Goal: Register for event/course

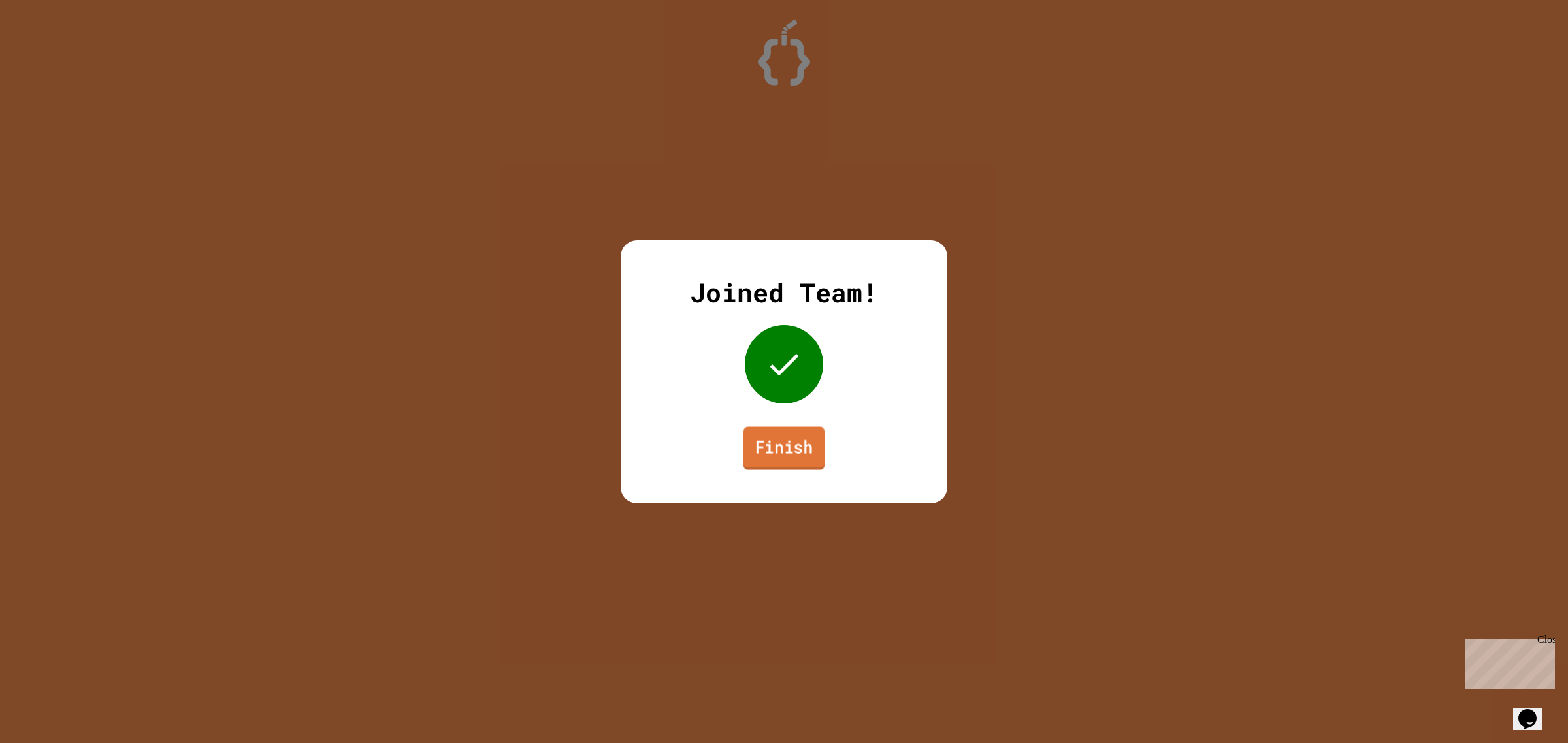
click at [790, 454] on link "Finish" at bounding box center [783, 448] width 81 height 43
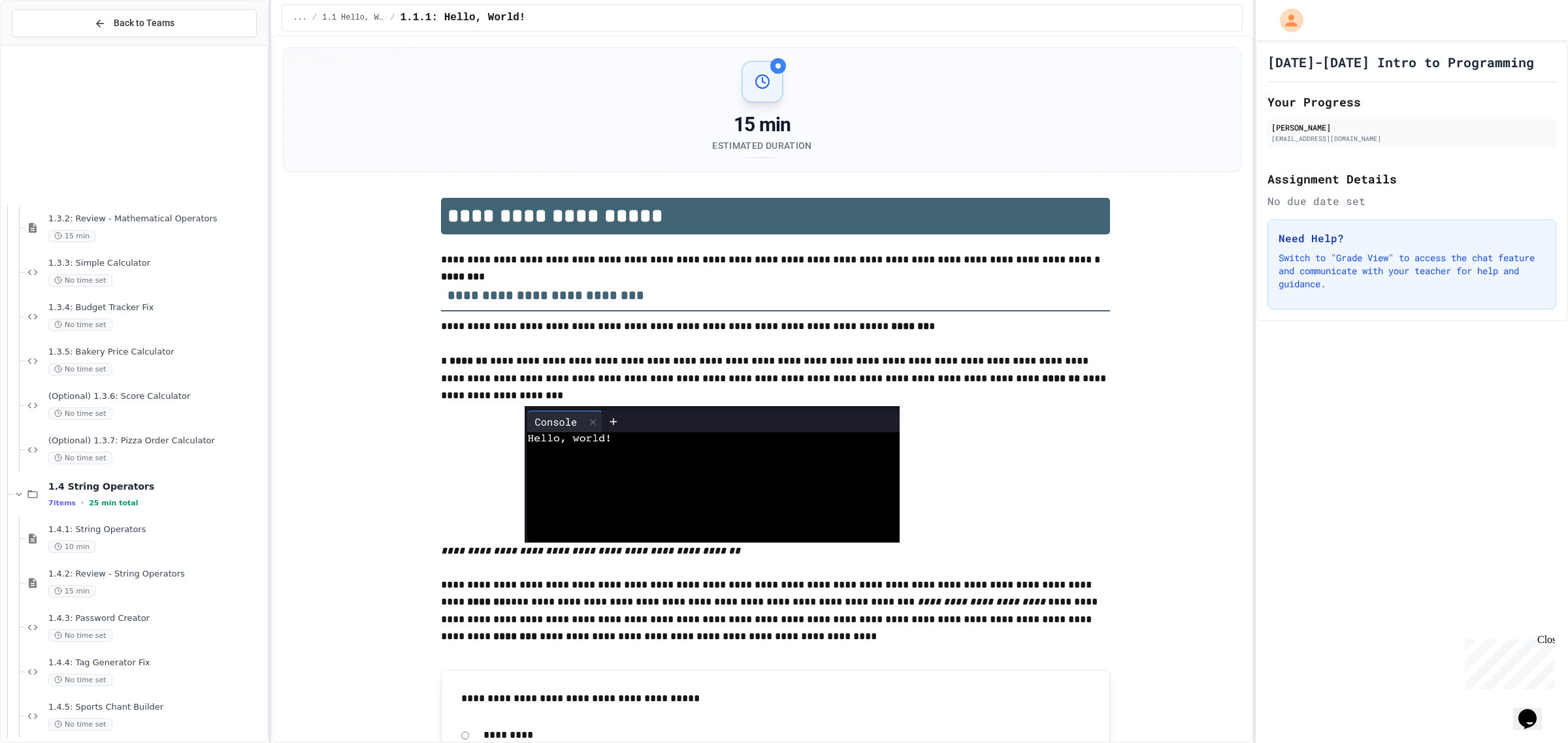
scroll to position [898, 0]
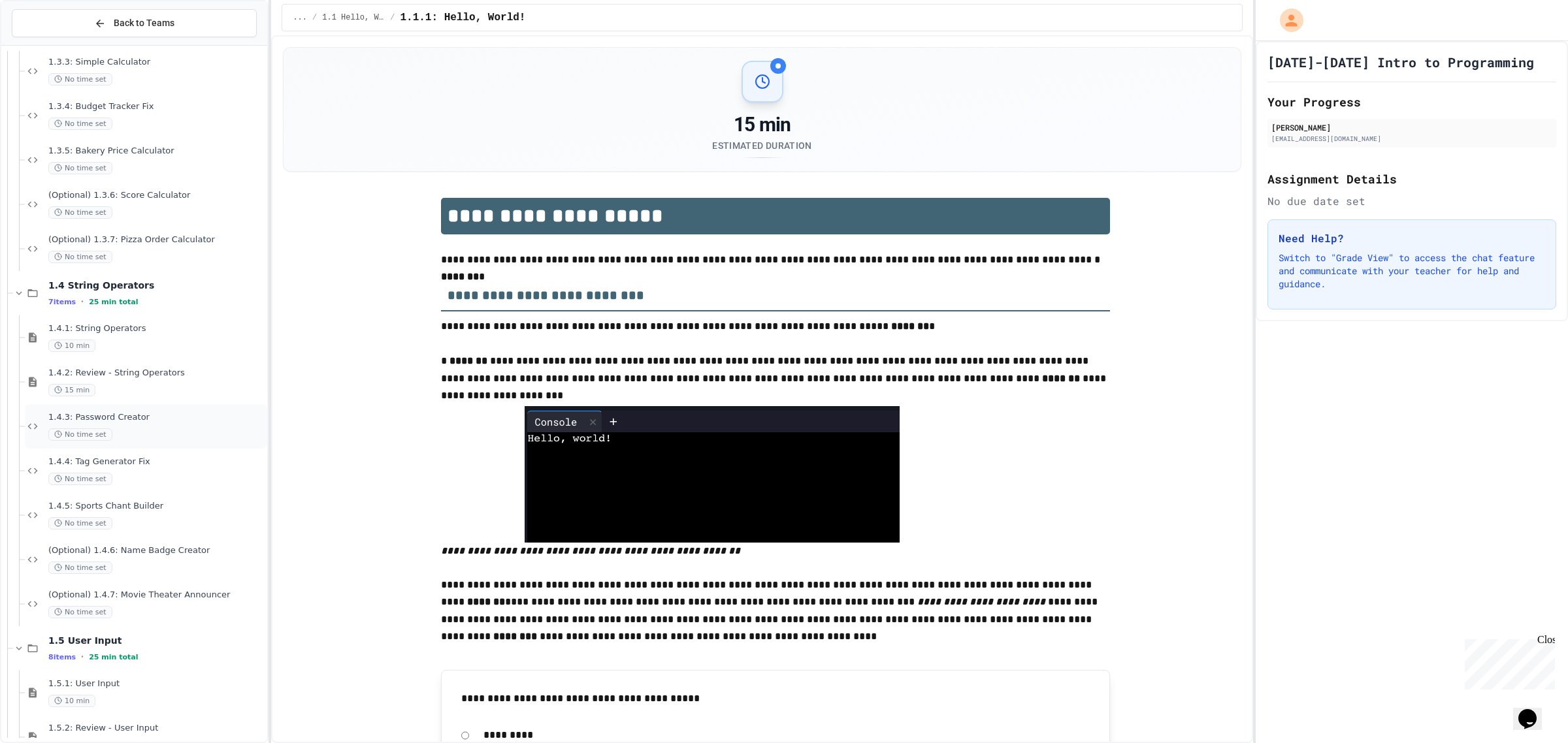
click at [179, 424] on div "1.4.3: Password Creator No time set" at bounding box center [156, 426] width 216 height 29
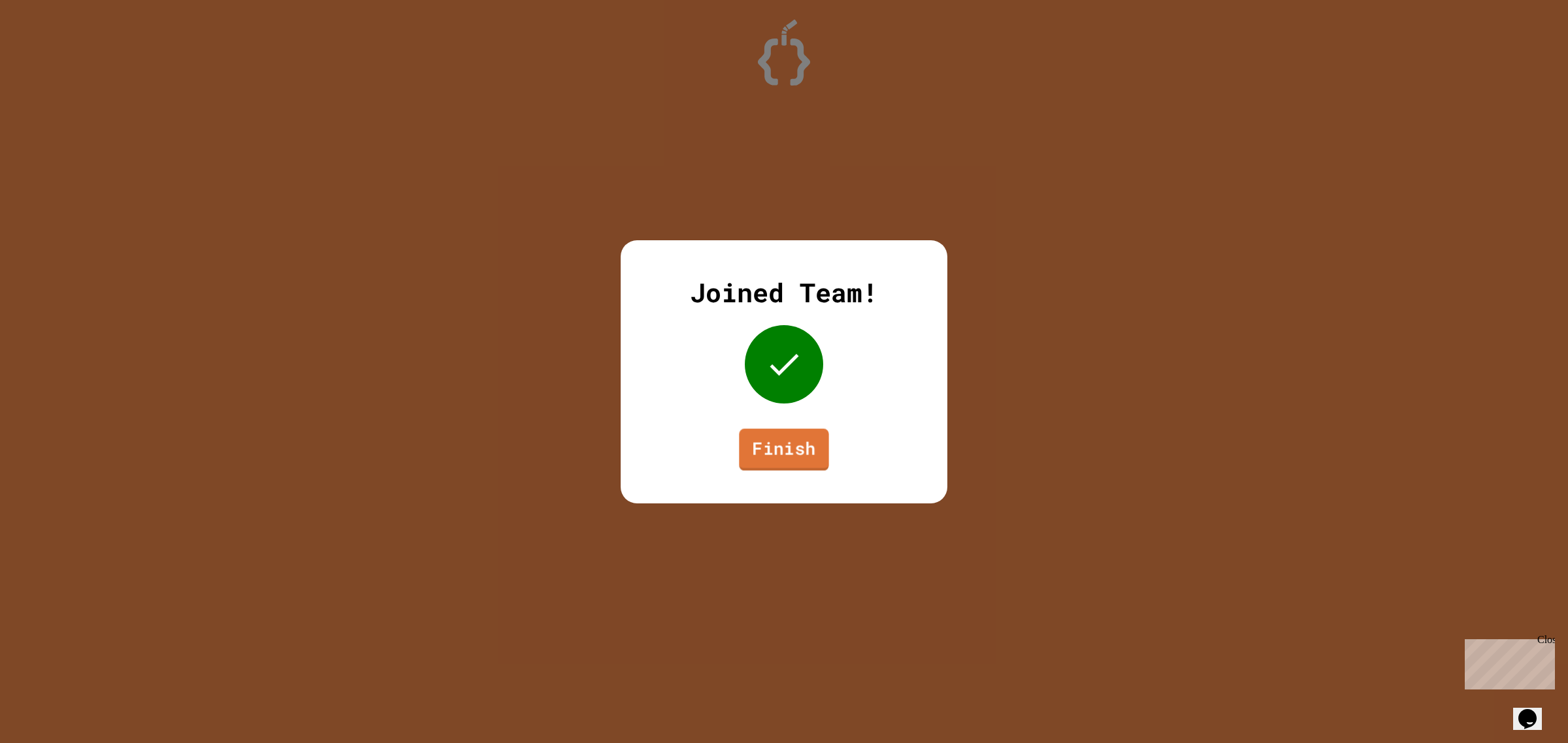
click at [776, 457] on link "Finish" at bounding box center [783, 449] width 90 height 42
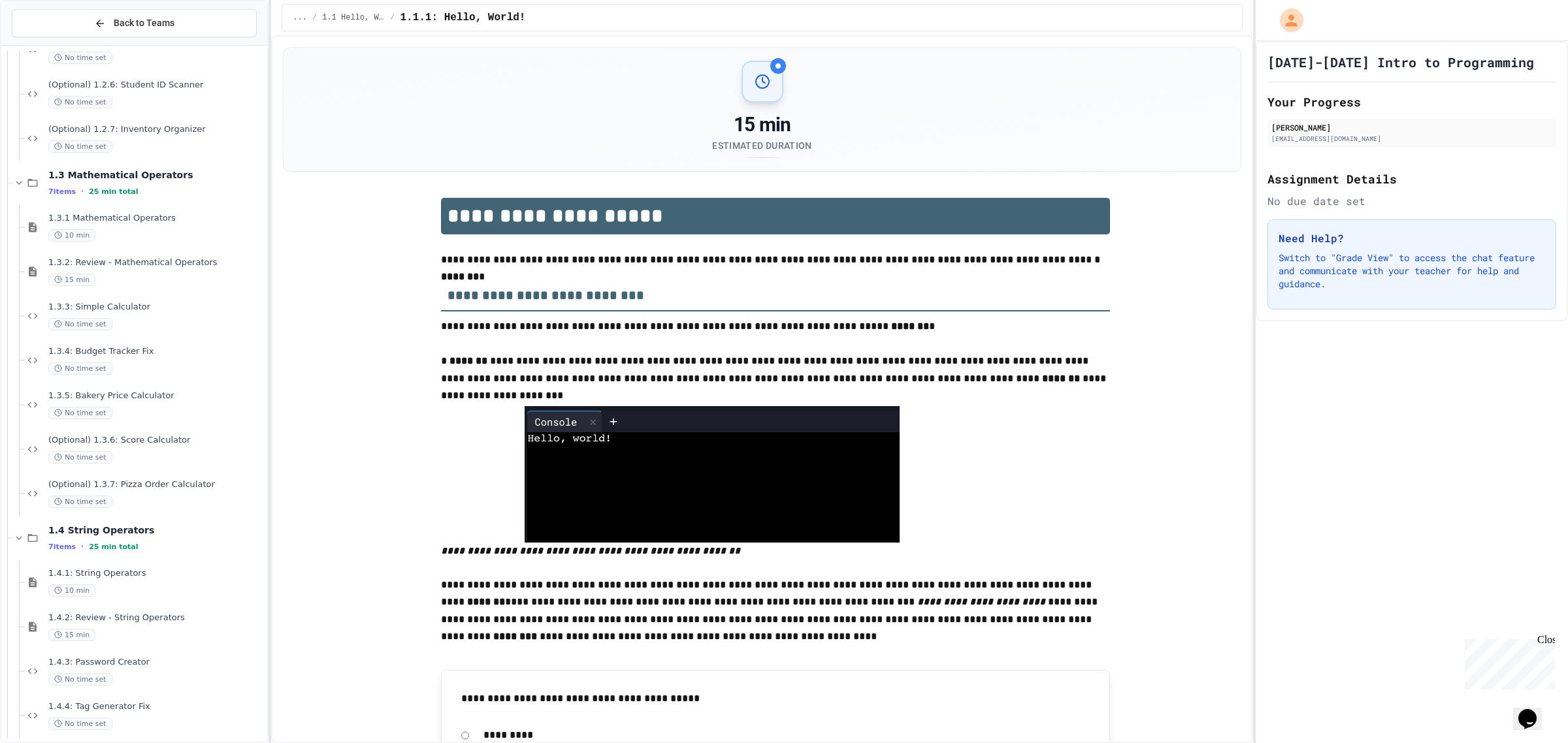
scroll to position [816, 0]
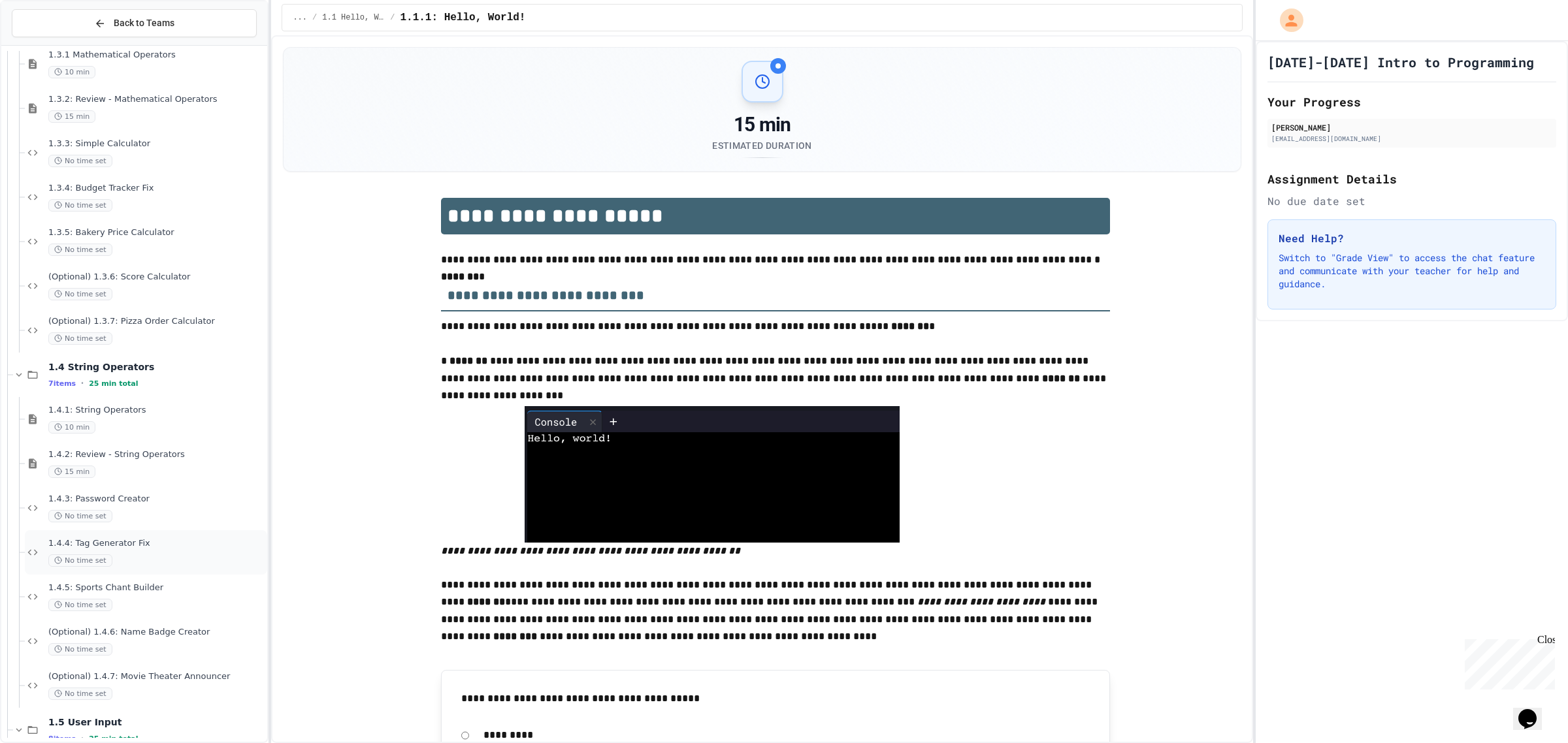
click at [148, 557] on div "No time set" at bounding box center [156, 561] width 216 height 12
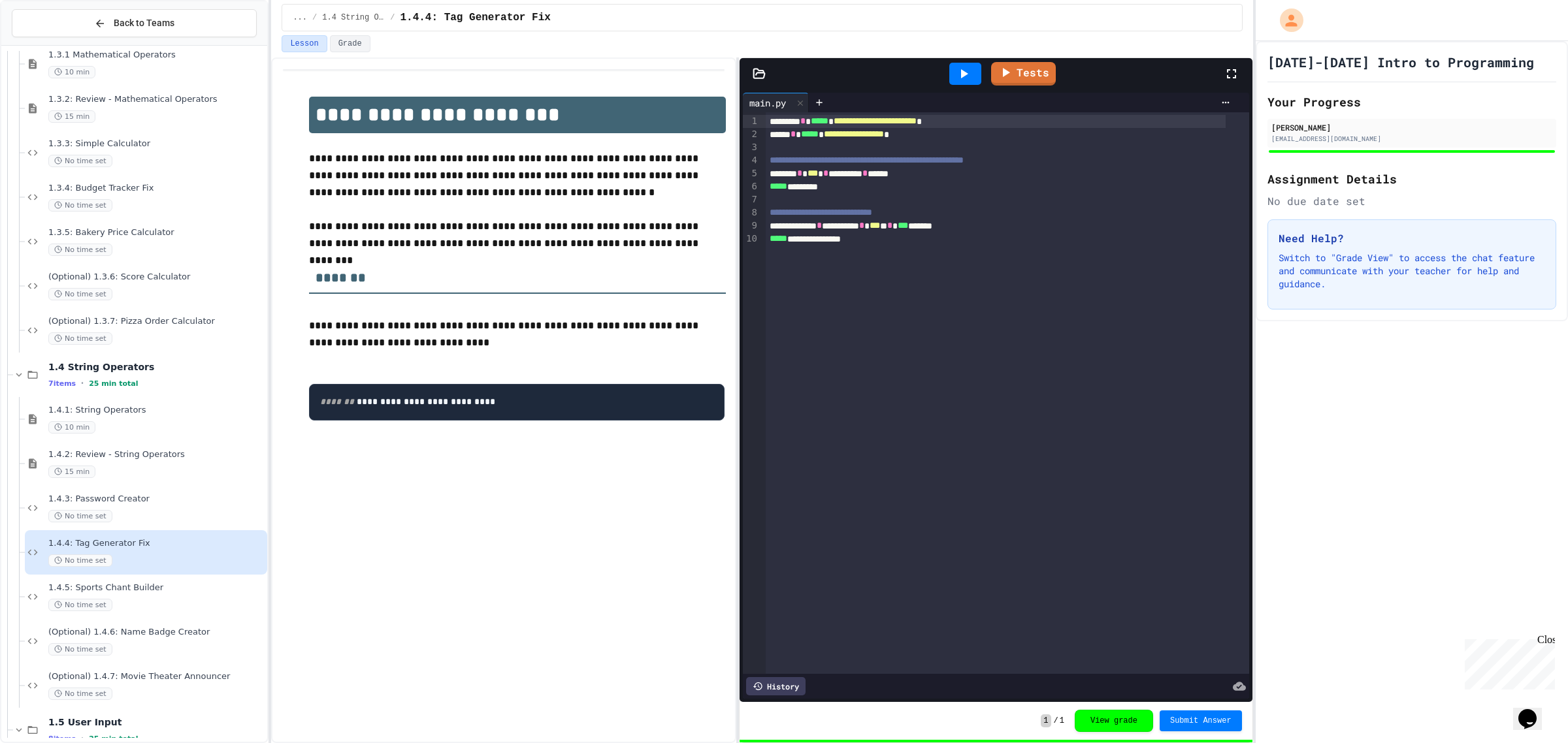
click at [968, 64] on div at bounding box center [965, 74] width 32 height 22
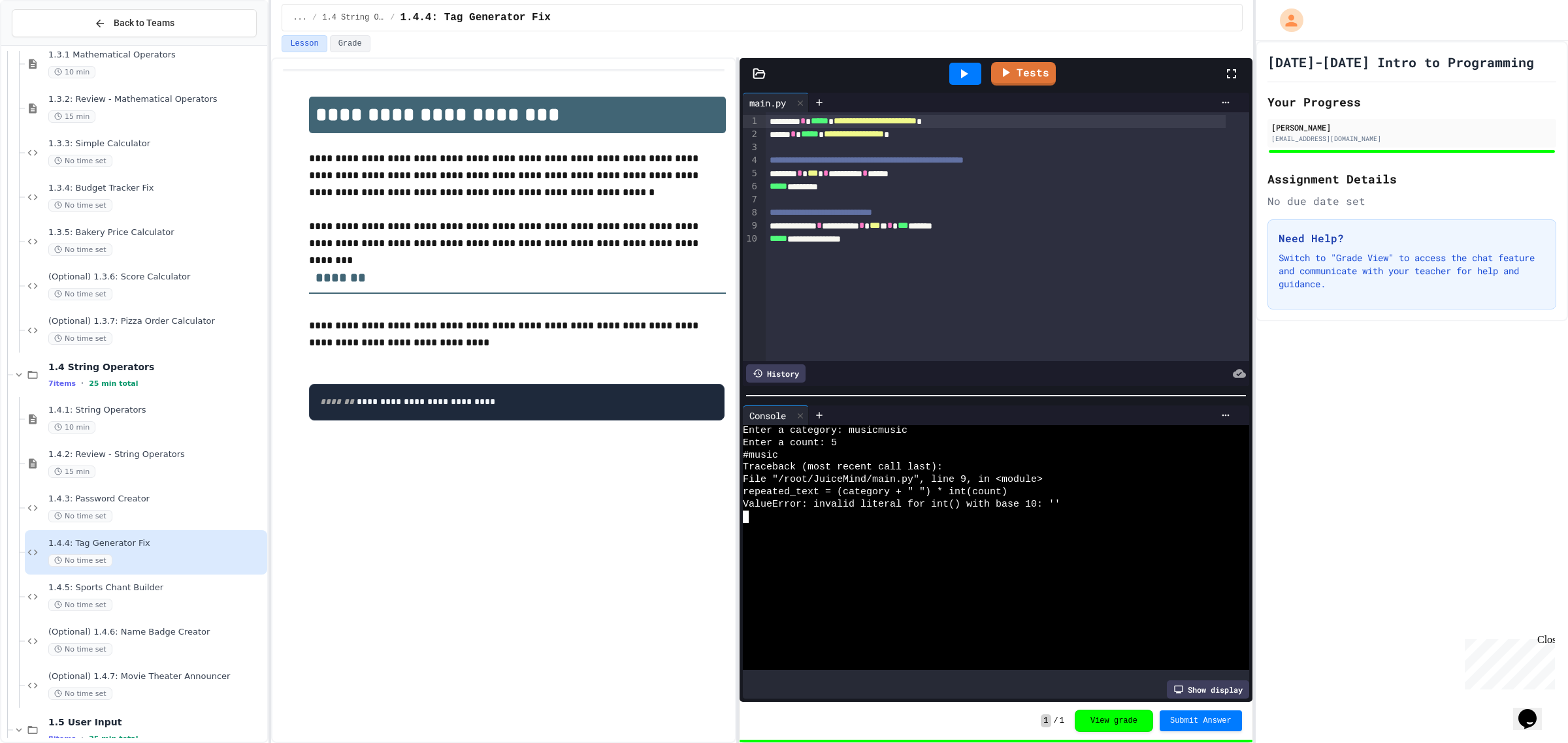
click at [967, 79] on icon at bounding box center [963, 74] width 16 height 16
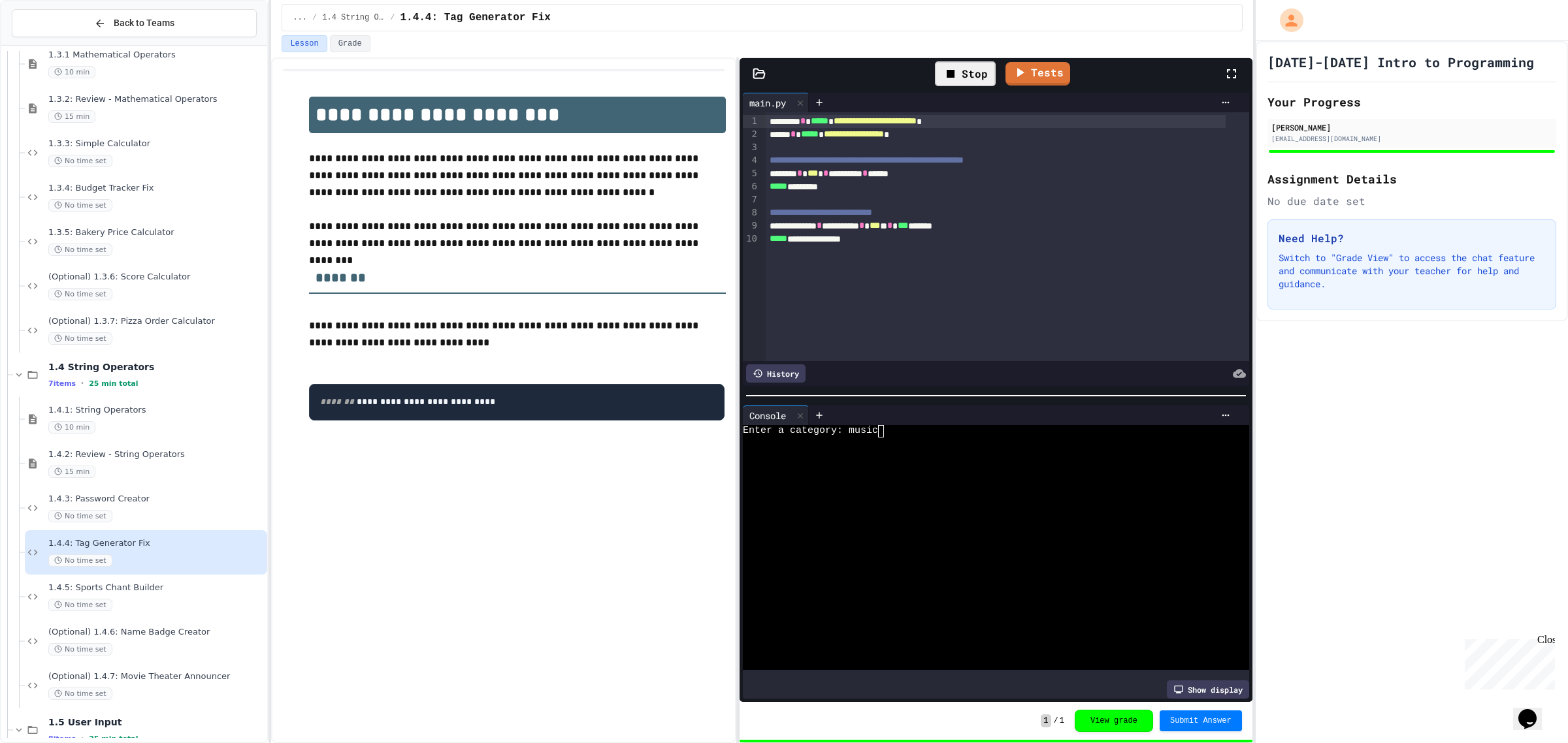
click at [888, 437] on div at bounding box center [981, 444] width 476 height 12
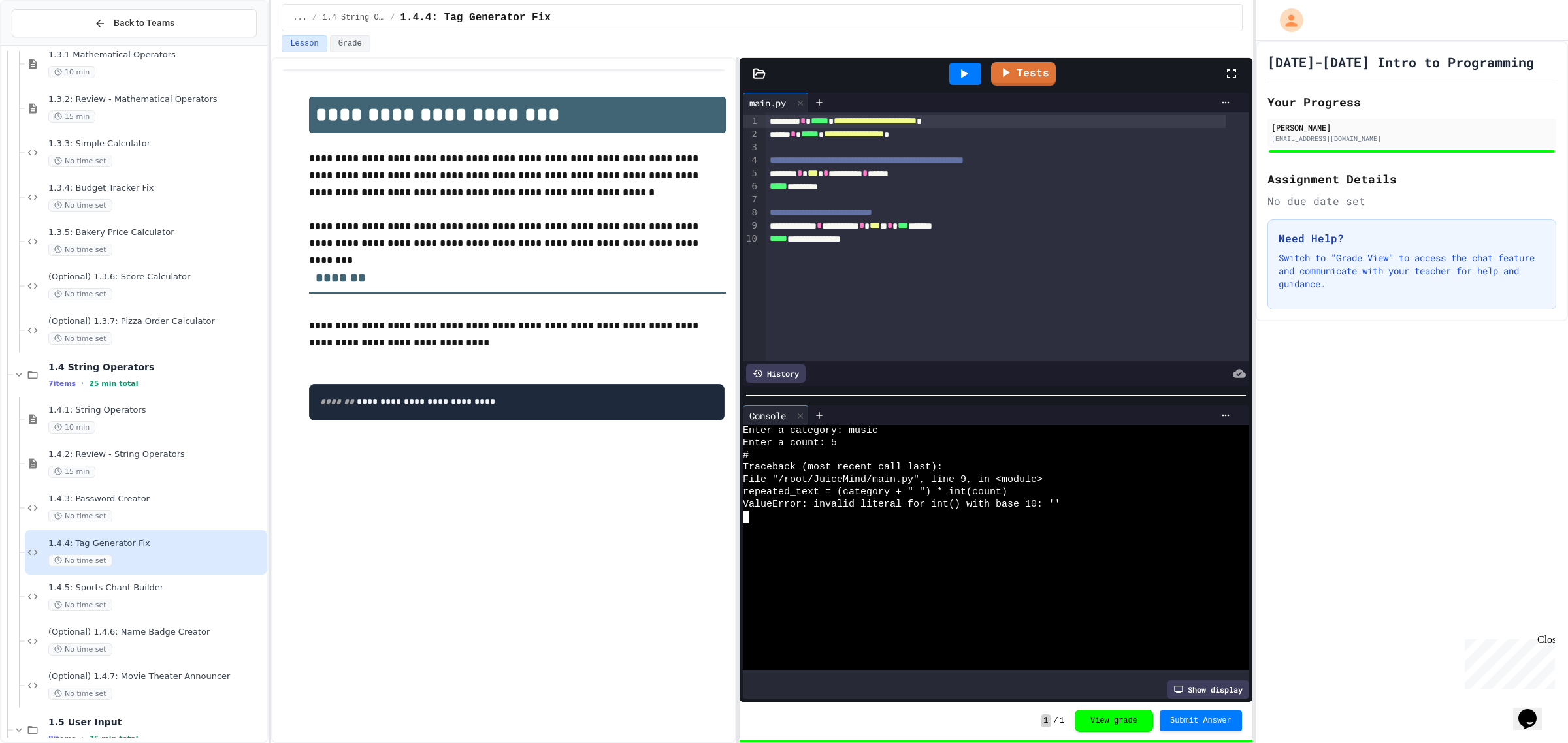
click at [963, 73] on icon at bounding box center [964, 73] width 7 height 9
